Goal: Information Seeking & Learning: Learn about a topic

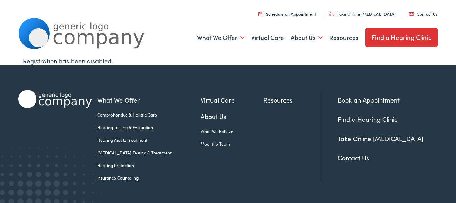
scroll to position [1, 0]
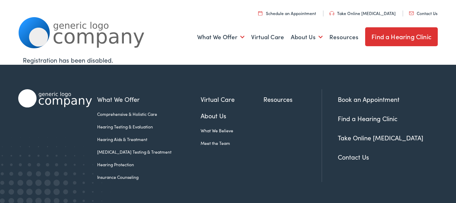
click at [245, 38] on ul "What We Offer Comprehensive & Holistic Care Hearing Testing & Evaluation Hearin…" at bounding box center [227, 37] width 419 height 26
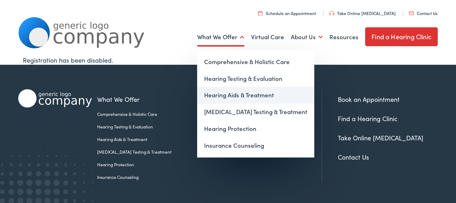
click at [241, 94] on link "Hearing Aids & Treatment" at bounding box center [255, 95] width 117 height 17
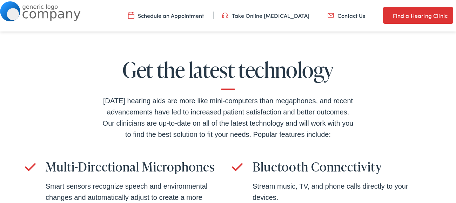
scroll to position [1510, 0]
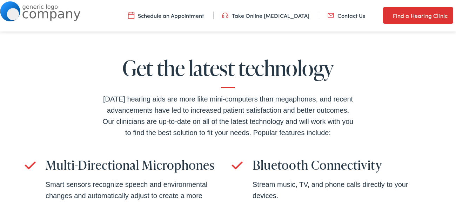
click at [47, 14] on img at bounding box center [40, 11] width 81 height 20
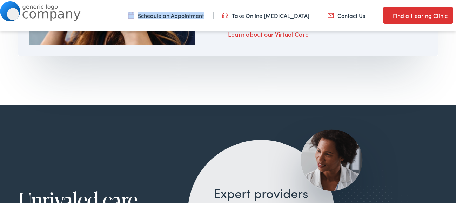
scroll to position [529, 0]
